Goal: Task Accomplishment & Management: Use online tool/utility

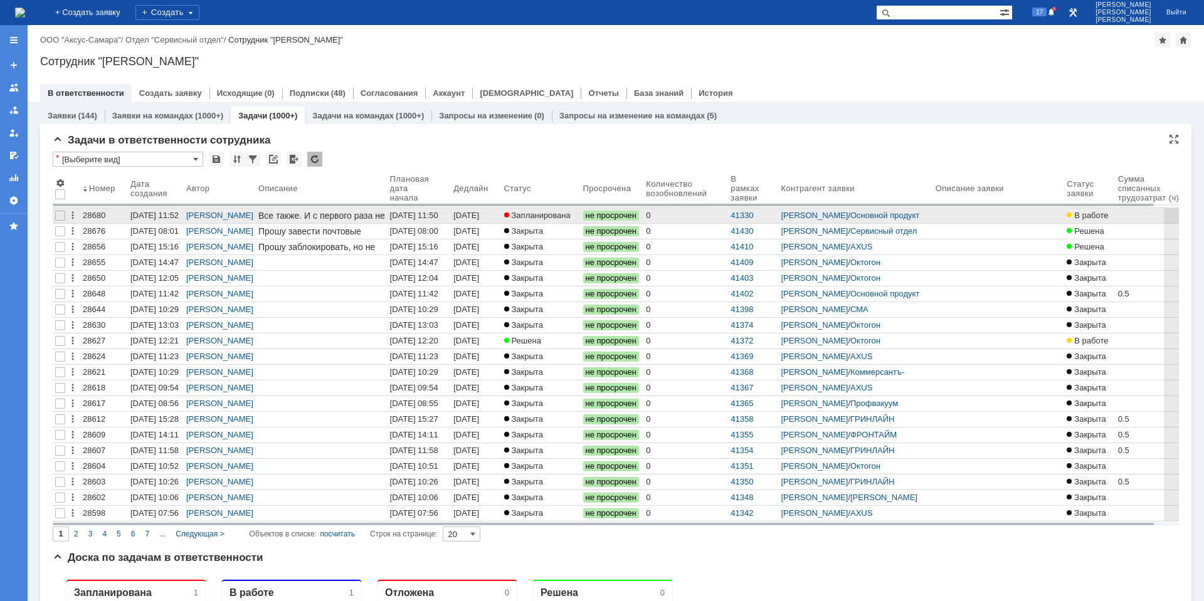
click at [537, 218] on span "Запланирована" at bounding box center [537, 215] width 66 height 9
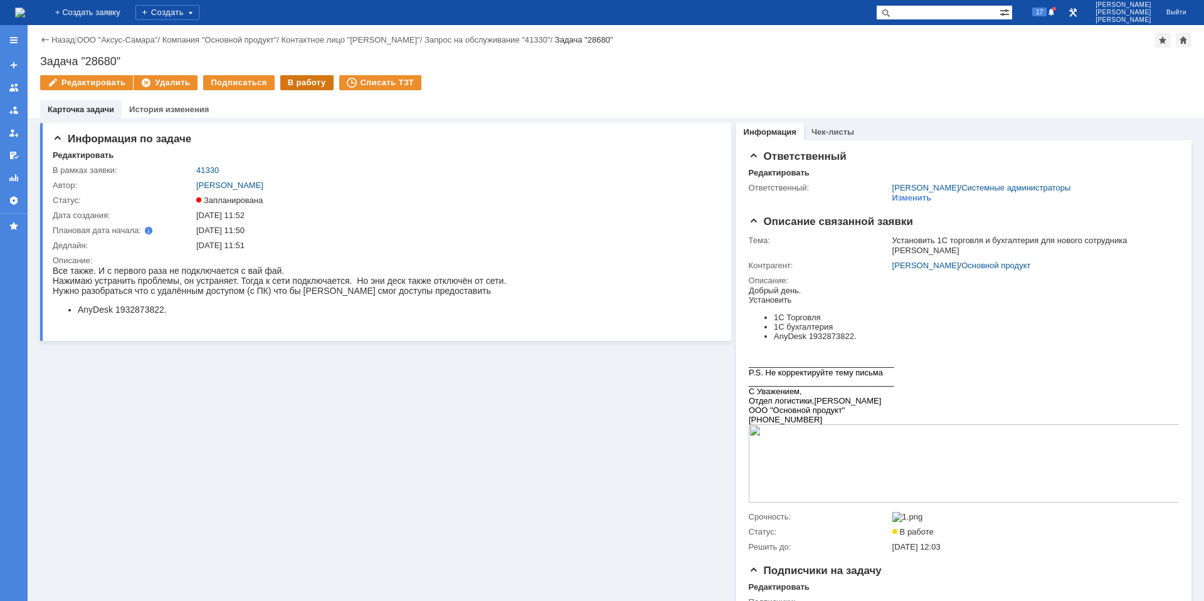
click at [306, 83] on div "В работу" at bounding box center [306, 82] width 53 height 15
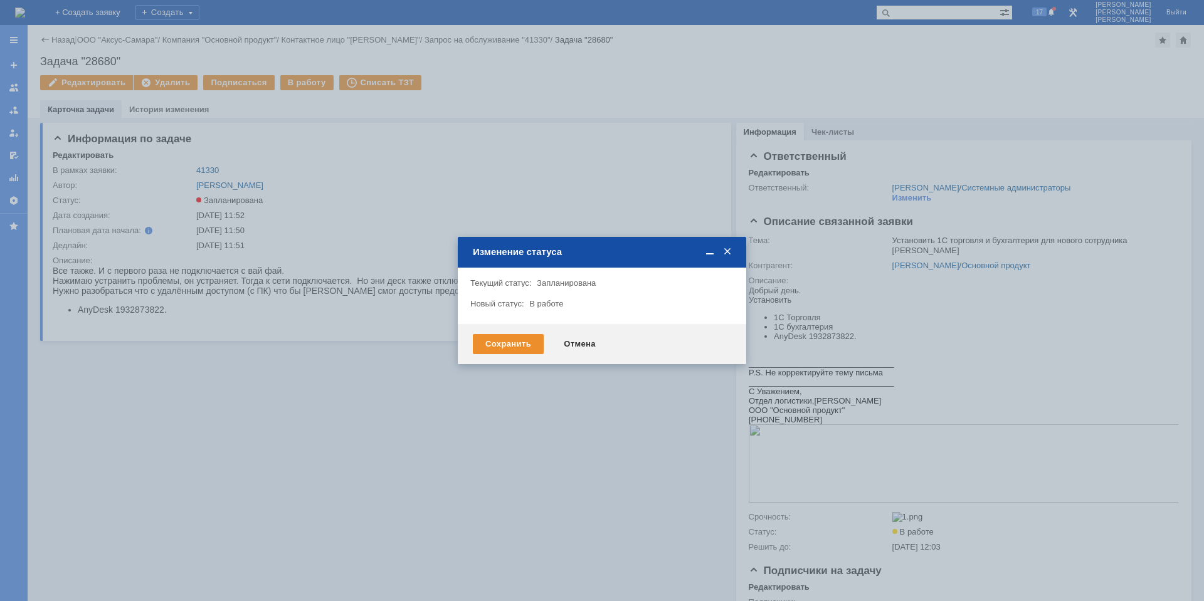
click at [500, 355] on div "Сохранить Отмена" at bounding box center [602, 344] width 288 height 40
click at [501, 347] on div "Сохранить" at bounding box center [508, 344] width 71 height 20
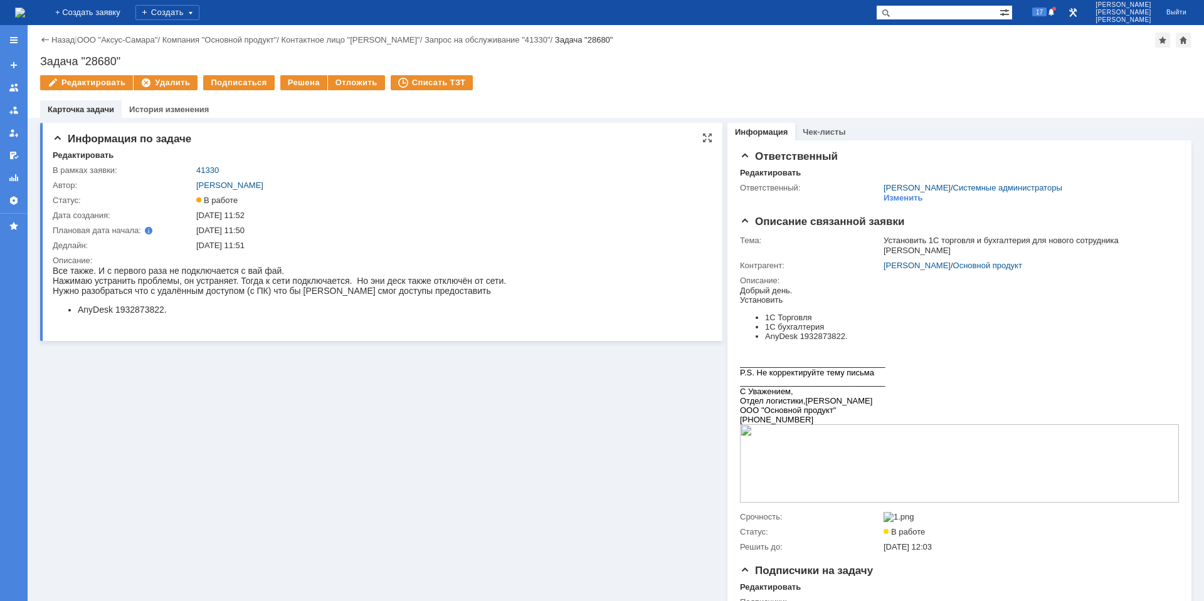
click at [134, 311] on li "AnyDesk 1932873822." at bounding box center [292, 310] width 428 height 10
click at [1046, 18] on div "17" at bounding box center [1043, 12] width 28 height 15
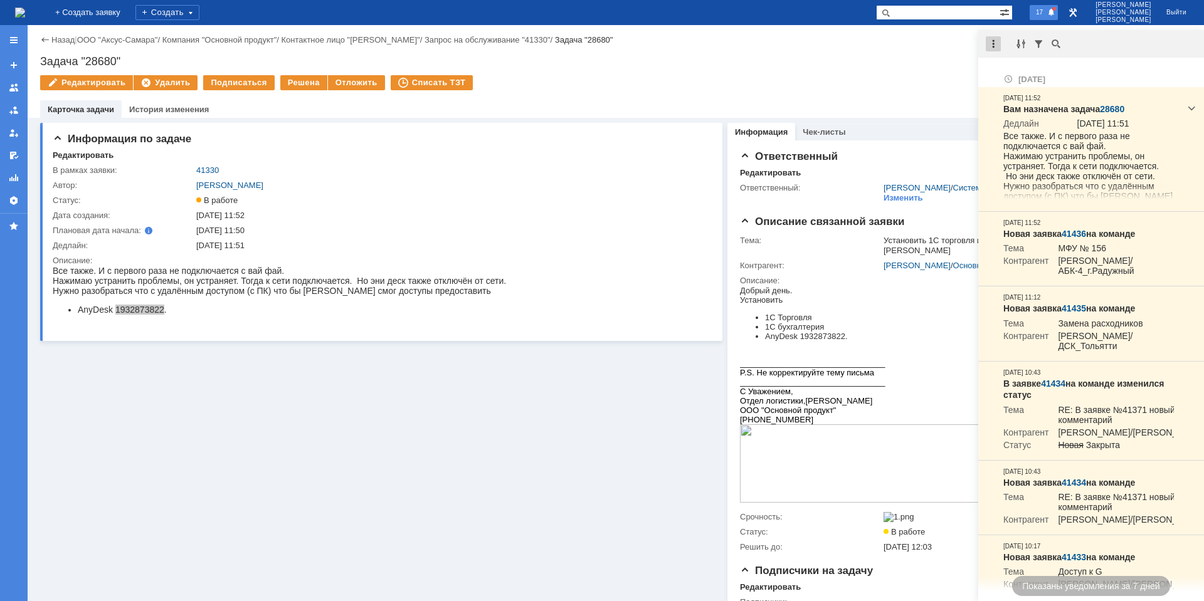
click at [994, 48] on div at bounding box center [992, 43] width 15 height 15
click at [1031, 78] on div "Отметить уведомления прочитанными" at bounding box center [1079, 75] width 168 height 8
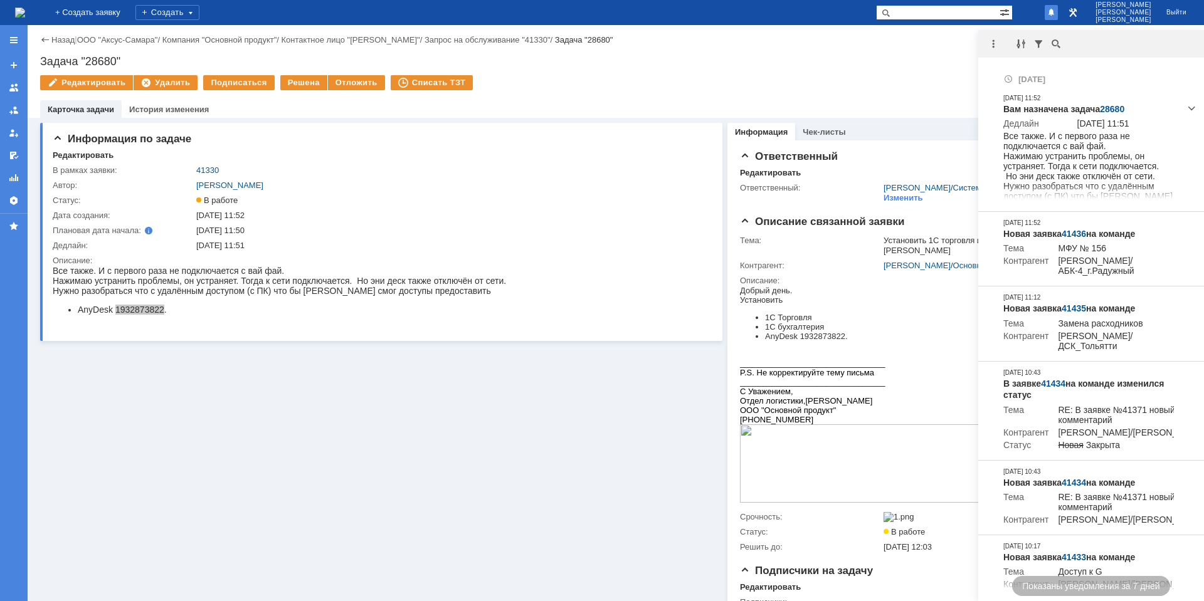
click at [908, 73] on div "Назад | ООО "Аксус-Самара" / Компания "Основной продукт" / Контактное лицо "[PE…" at bounding box center [616, 71] width 1176 height 93
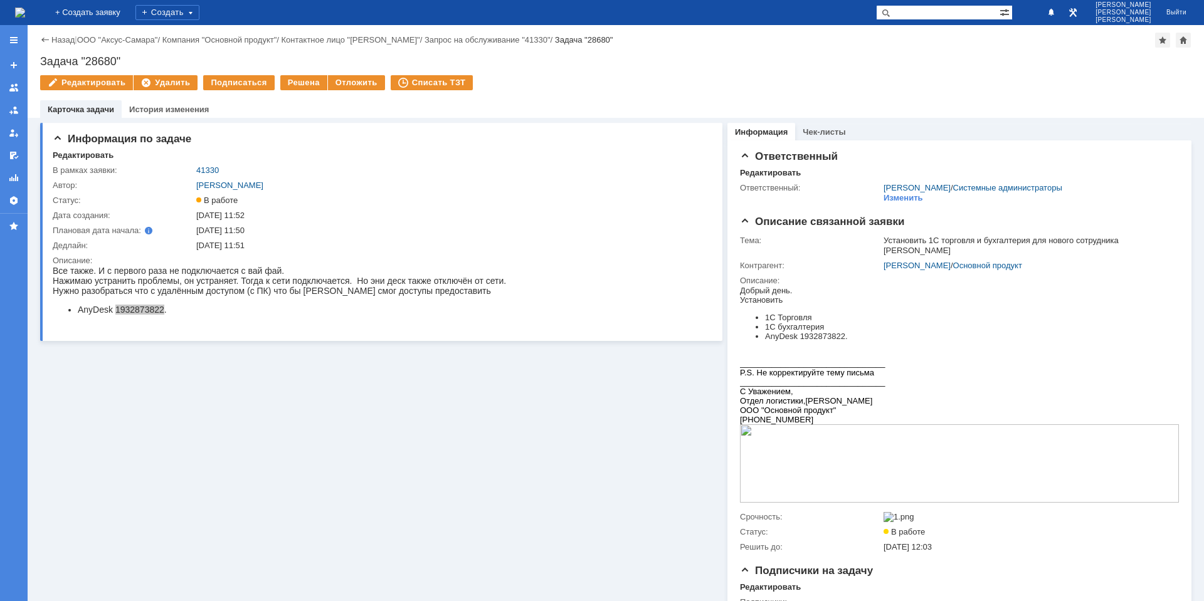
click at [25, 11] on img at bounding box center [20, 13] width 10 height 10
